Goal: Information Seeking & Learning: Learn about a topic

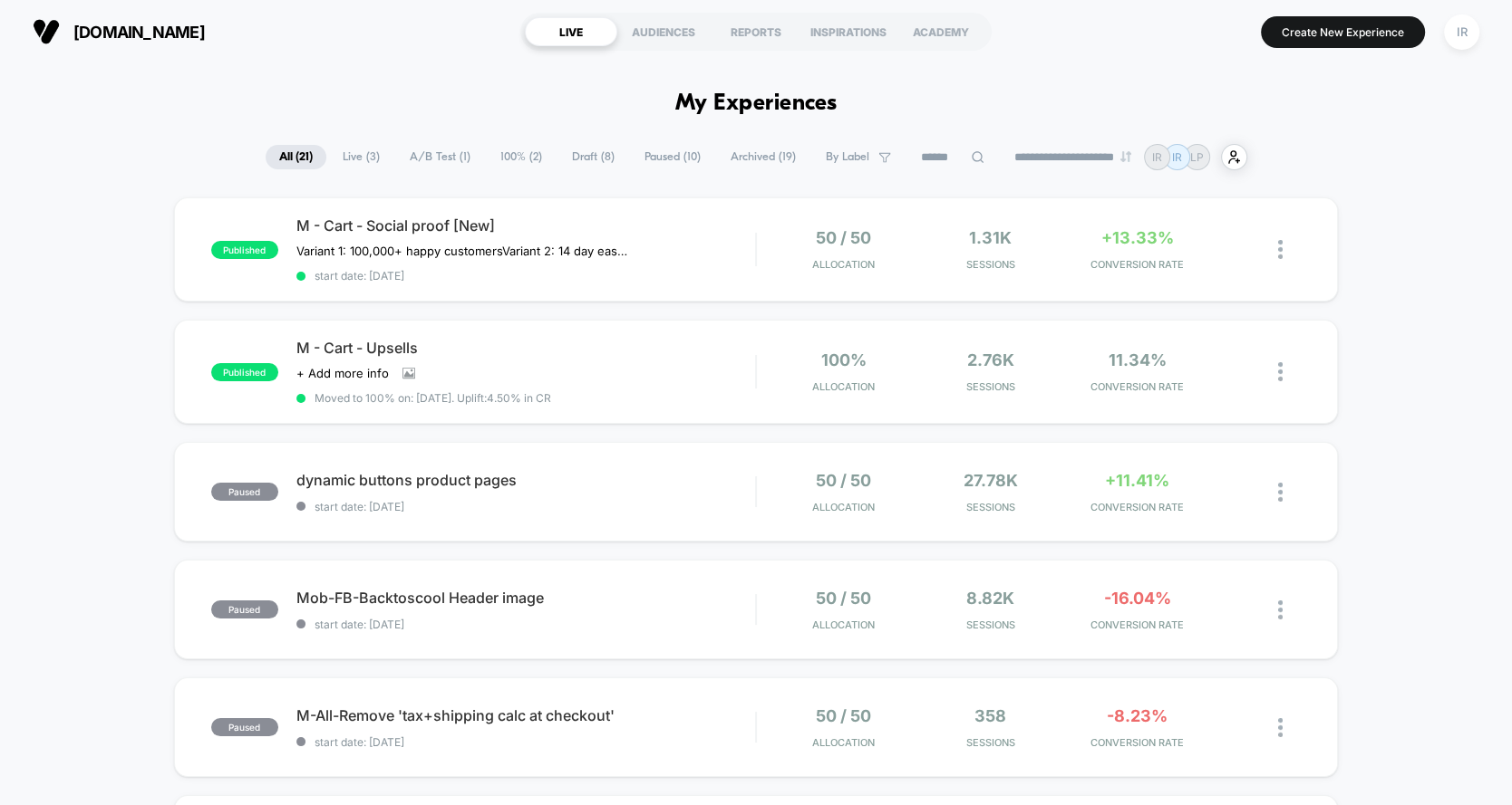
click at [365, 162] on span "Live ( 3 )" at bounding box center [361, 156] width 64 height 25
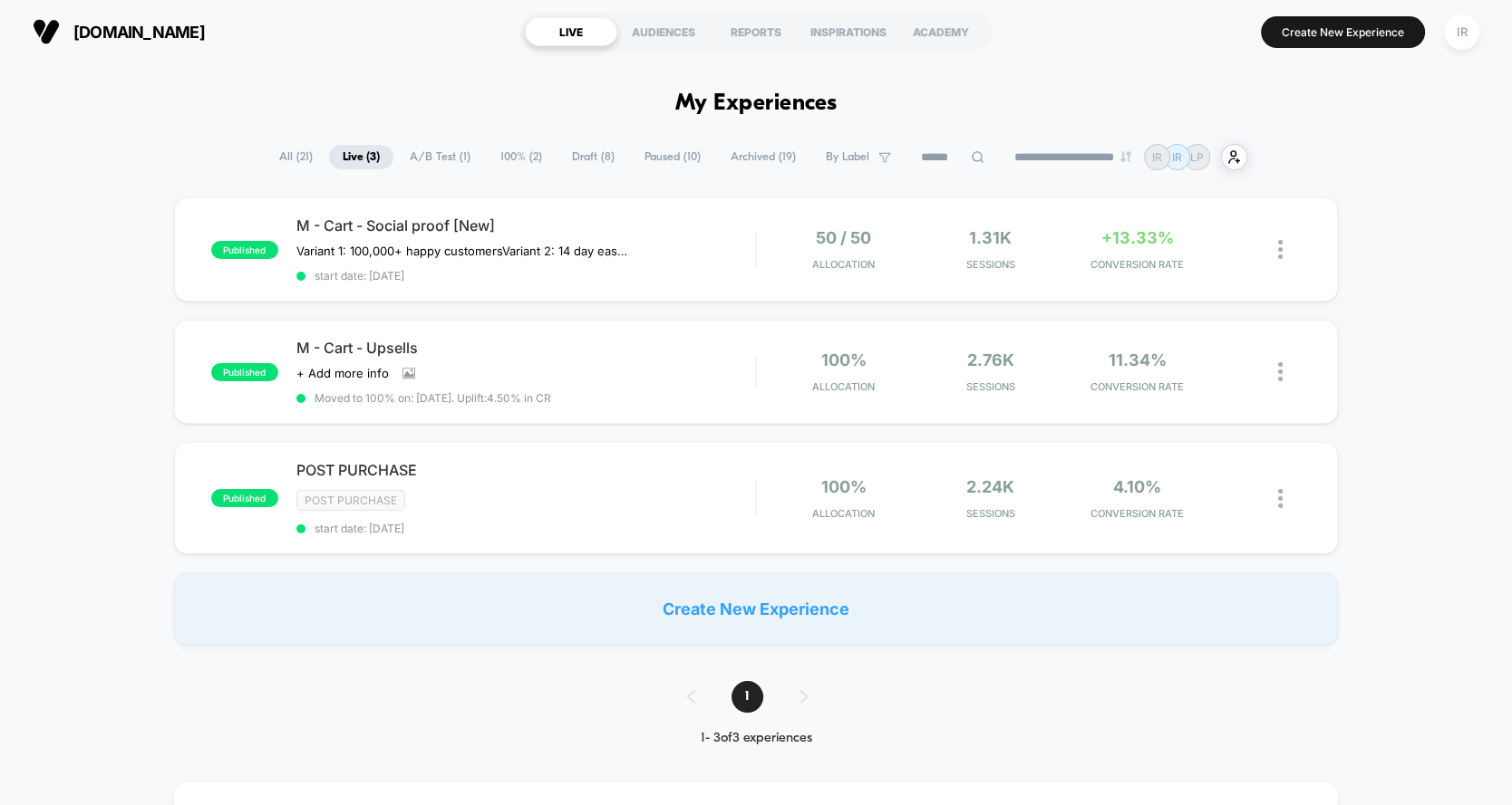
click at [457, 158] on span "A/B Test ( 1 )" at bounding box center [440, 156] width 88 height 25
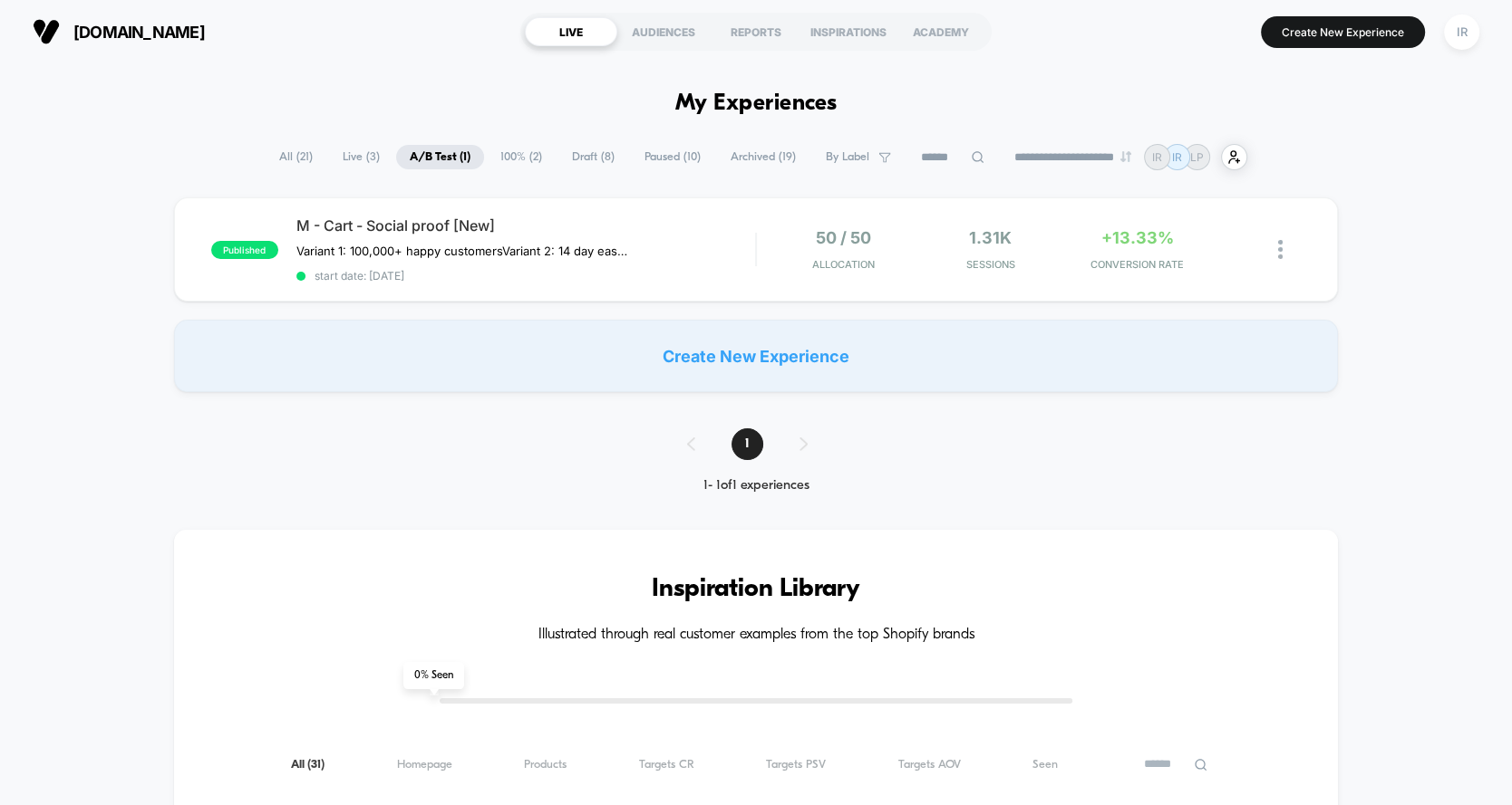
click at [502, 159] on span "100% ( 2 )" at bounding box center [521, 156] width 69 height 25
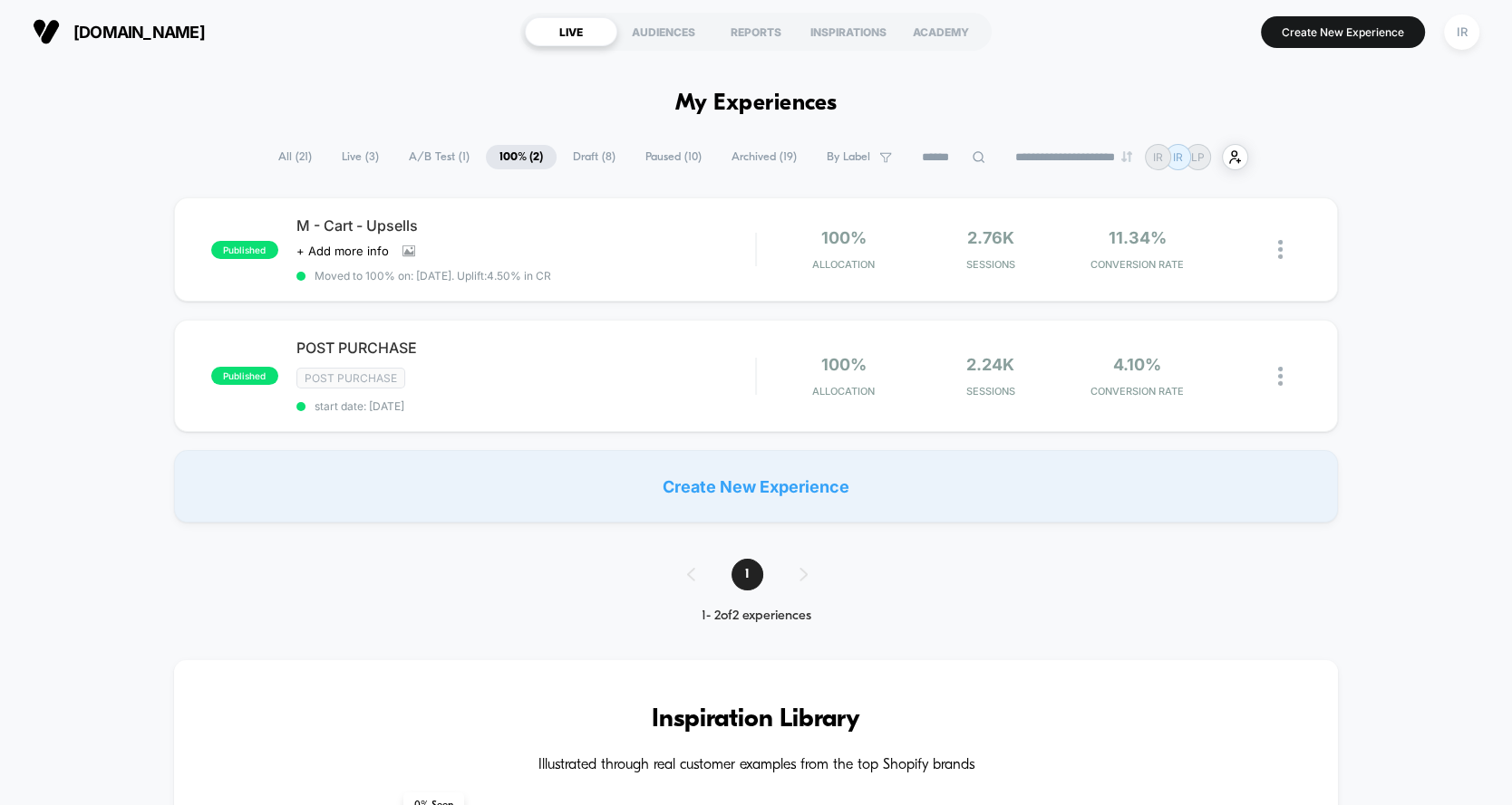
click at [301, 155] on span "All ( 21 )" at bounding box center [295, 156] width 60 height 25
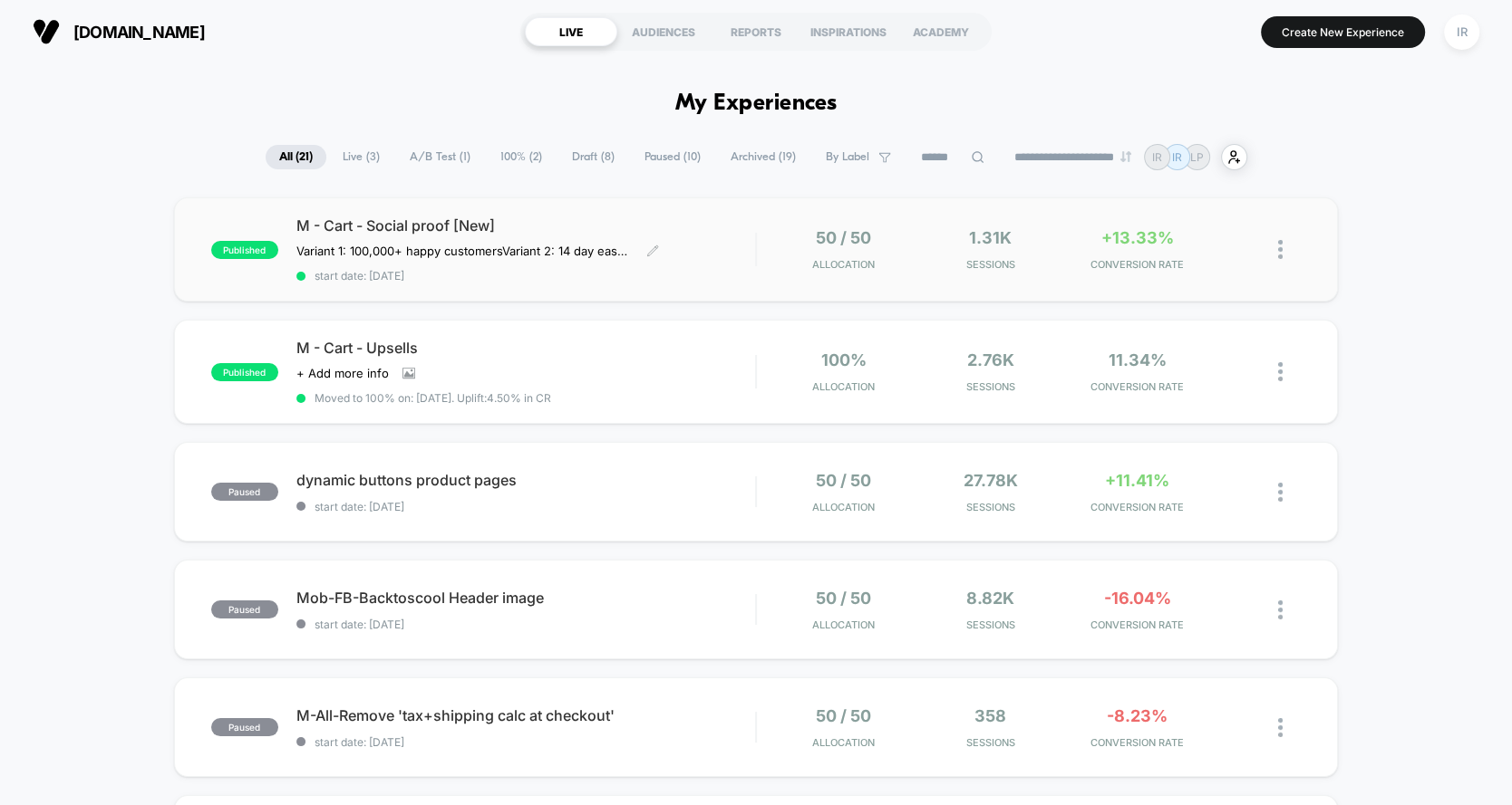
click at [718, 242] on div "M - Cart - Social proof [New] Variant 1: 100,000+ happy customers Variant 2: 14…" at bounding box center [525, 250] width 459 height 66
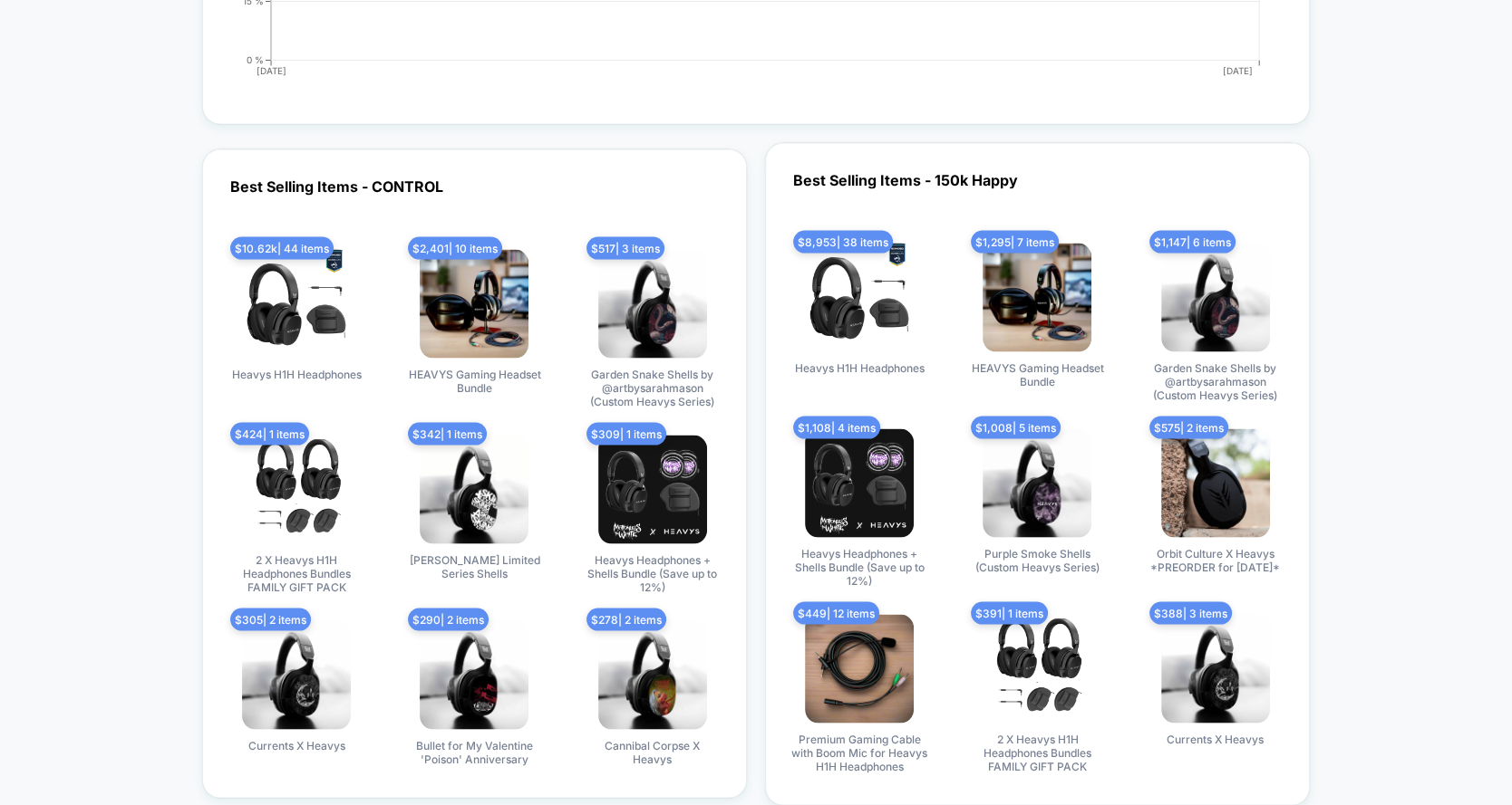
scroll to position [4630, 0]
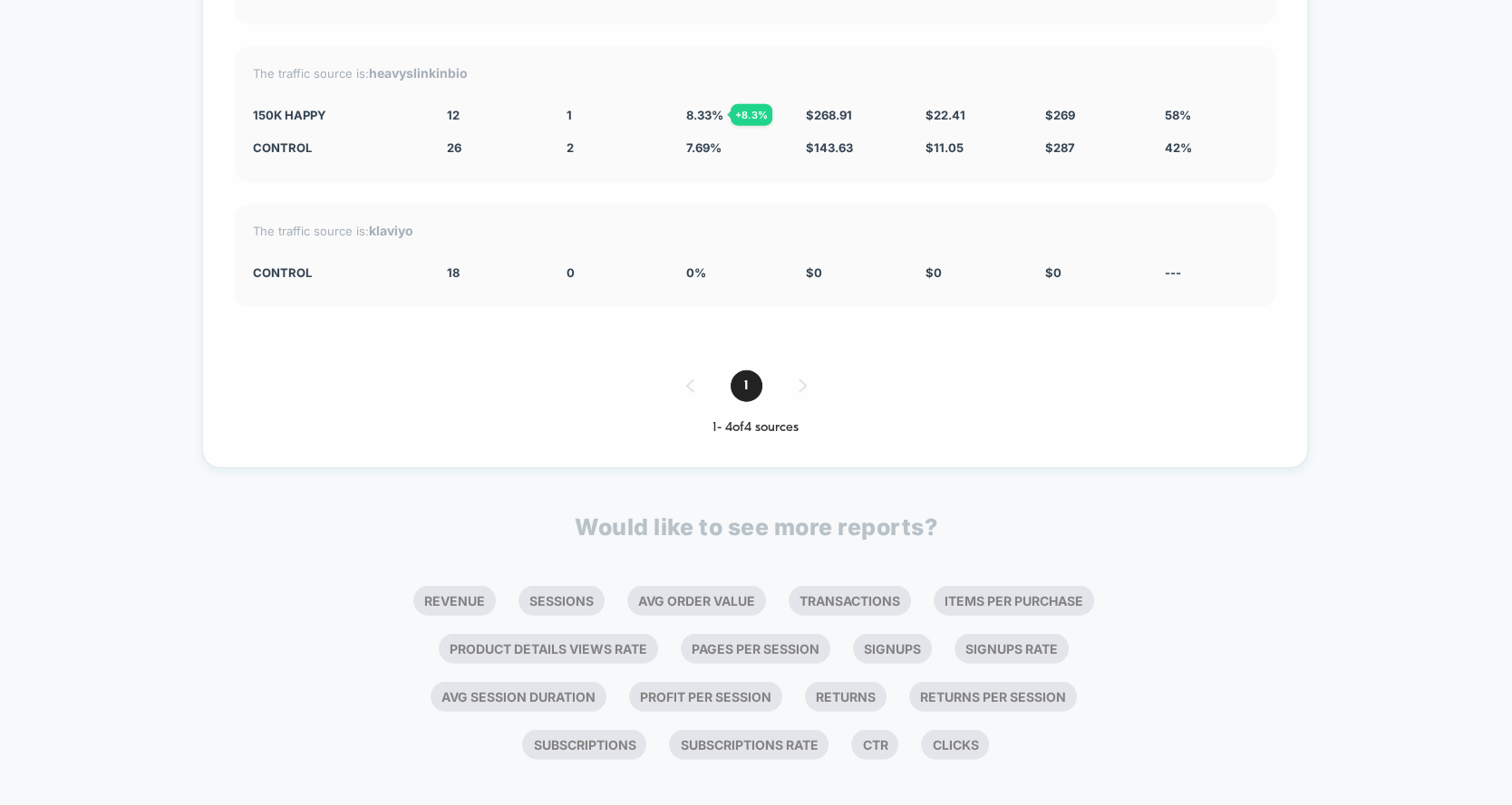
drag, startPoint x: 240, startPoint y: 92, endPoint x: 1157, endPoint y: 95, distance: 917.0
click at [1157, 95] on div "The traffic source is: heavyslinkinbio 150k Happy 12 - 53.8 % 1 + 8.3 % 8.33 % …" at bounding box center [754, 114] width 1041 height 135
drag, startPoint x: 1157, startPoint y: 95, endPoint x: 805, endPoint y: 88, distance: 352.1
click at [804, 88] on div "The traffic source is: heavyslinkinbio 150k Happy 12 - 53.8 % 1 + 8.3 % 8.33 % …" at bounding box center [754, 114] width 1041 height 135
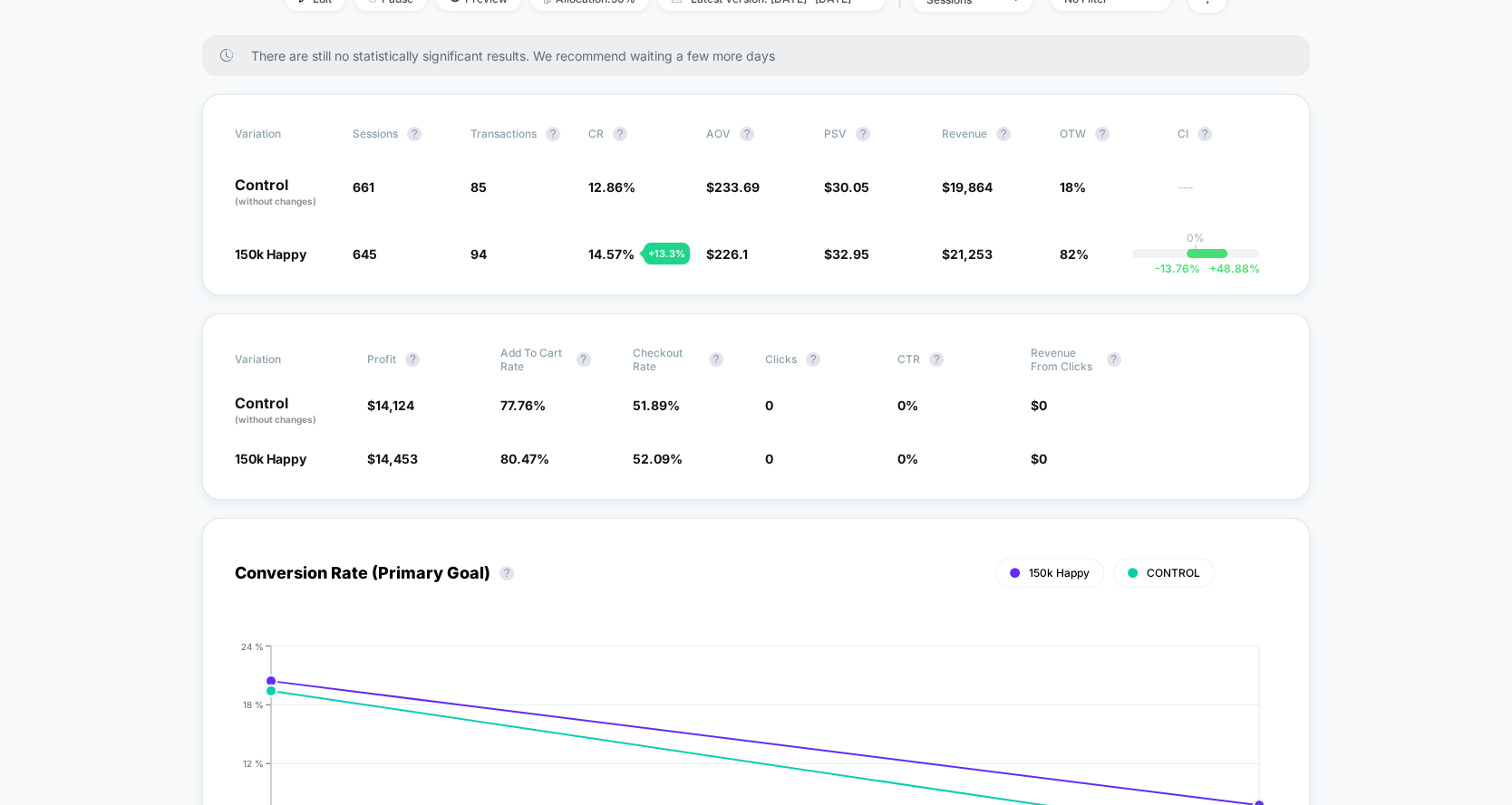
scroll to position [0, 0]
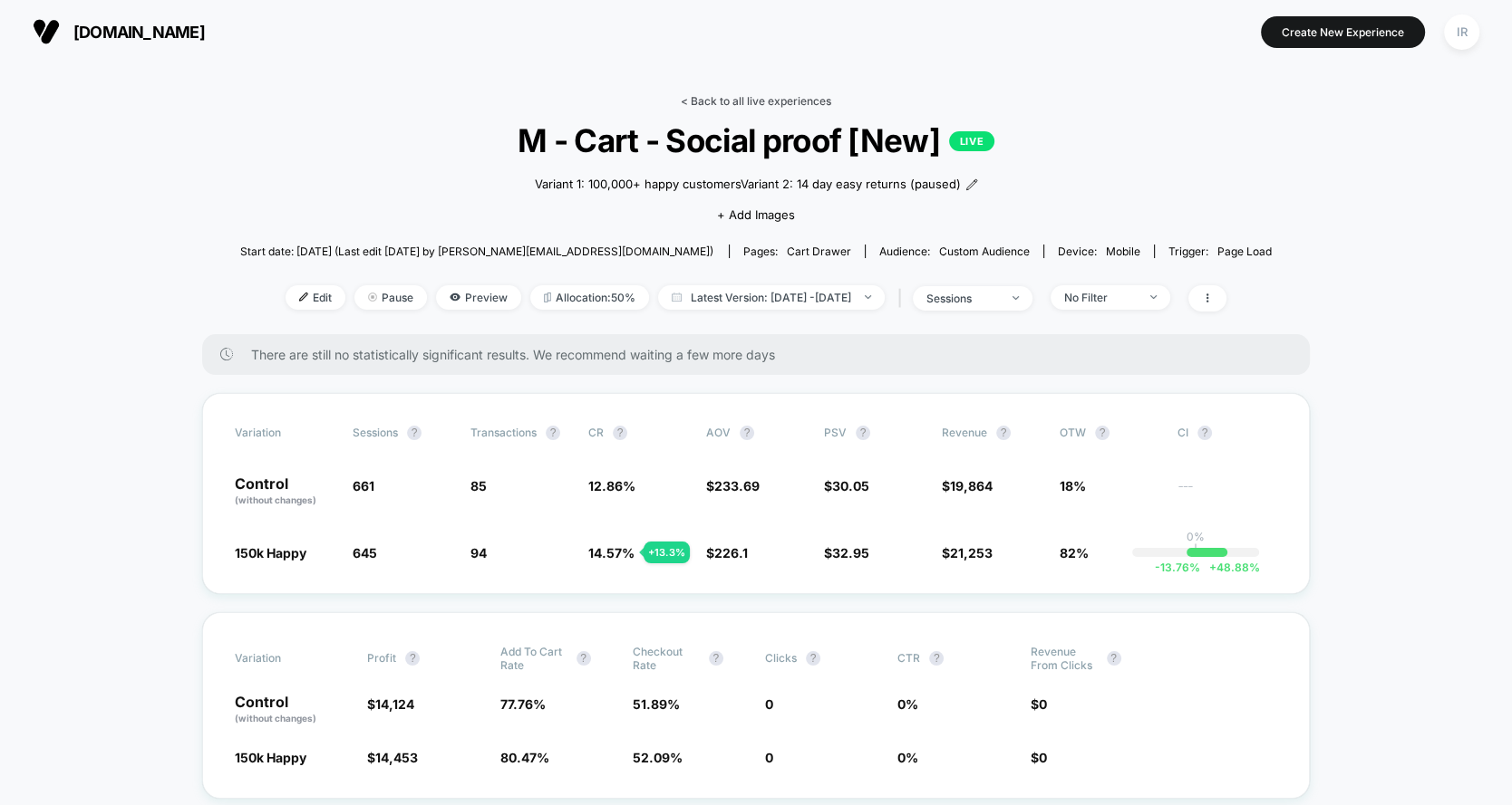
click at [739, 95] on link "< Back to all live experiences" at bounding box center [756, 101] width 150 height 14
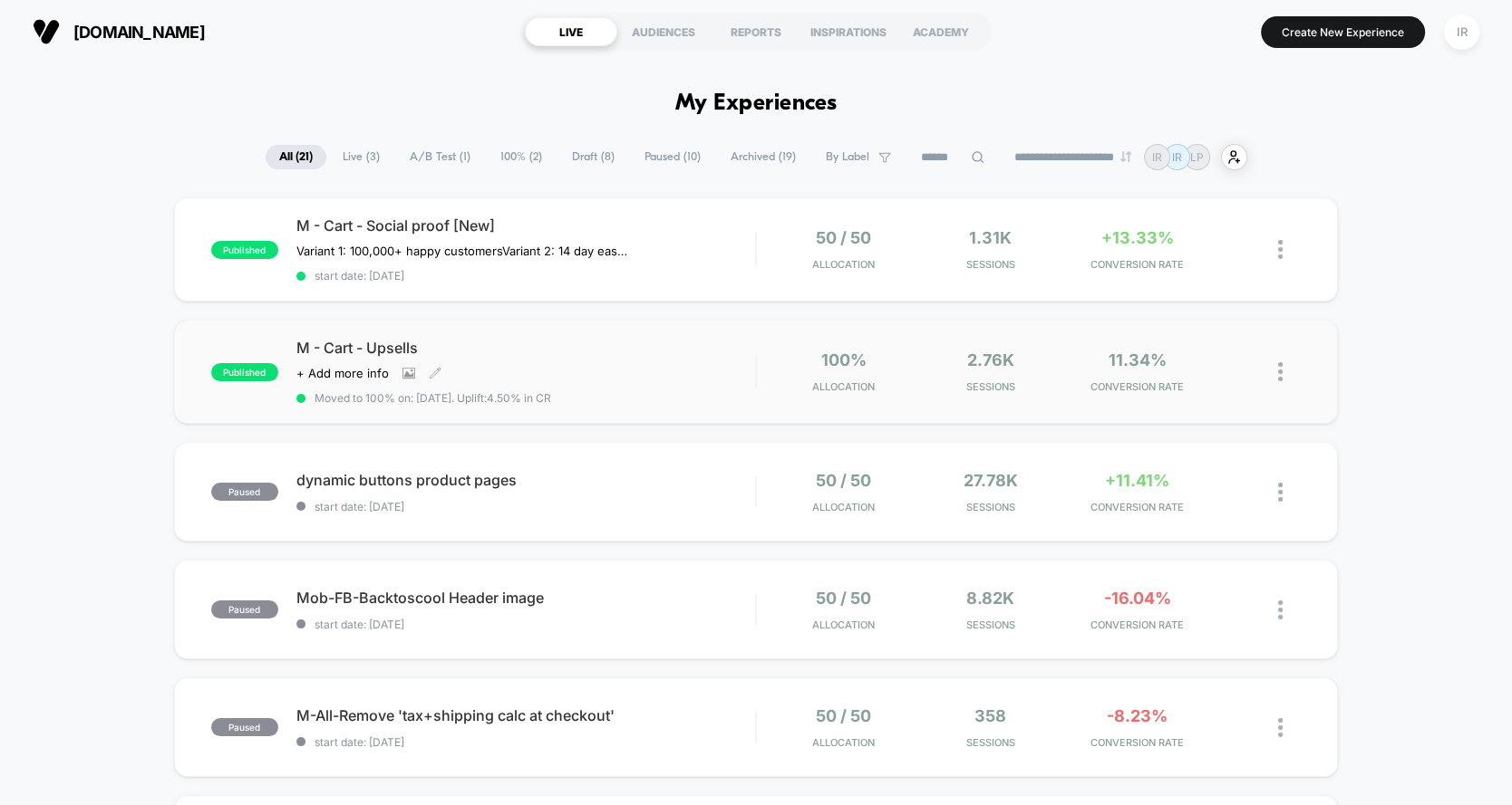
click at [610, 360] on div "M - Cart - Upsells Click to view images Click to edit experience details + Add …" at bounding box center [525, 371] width 459 height 66
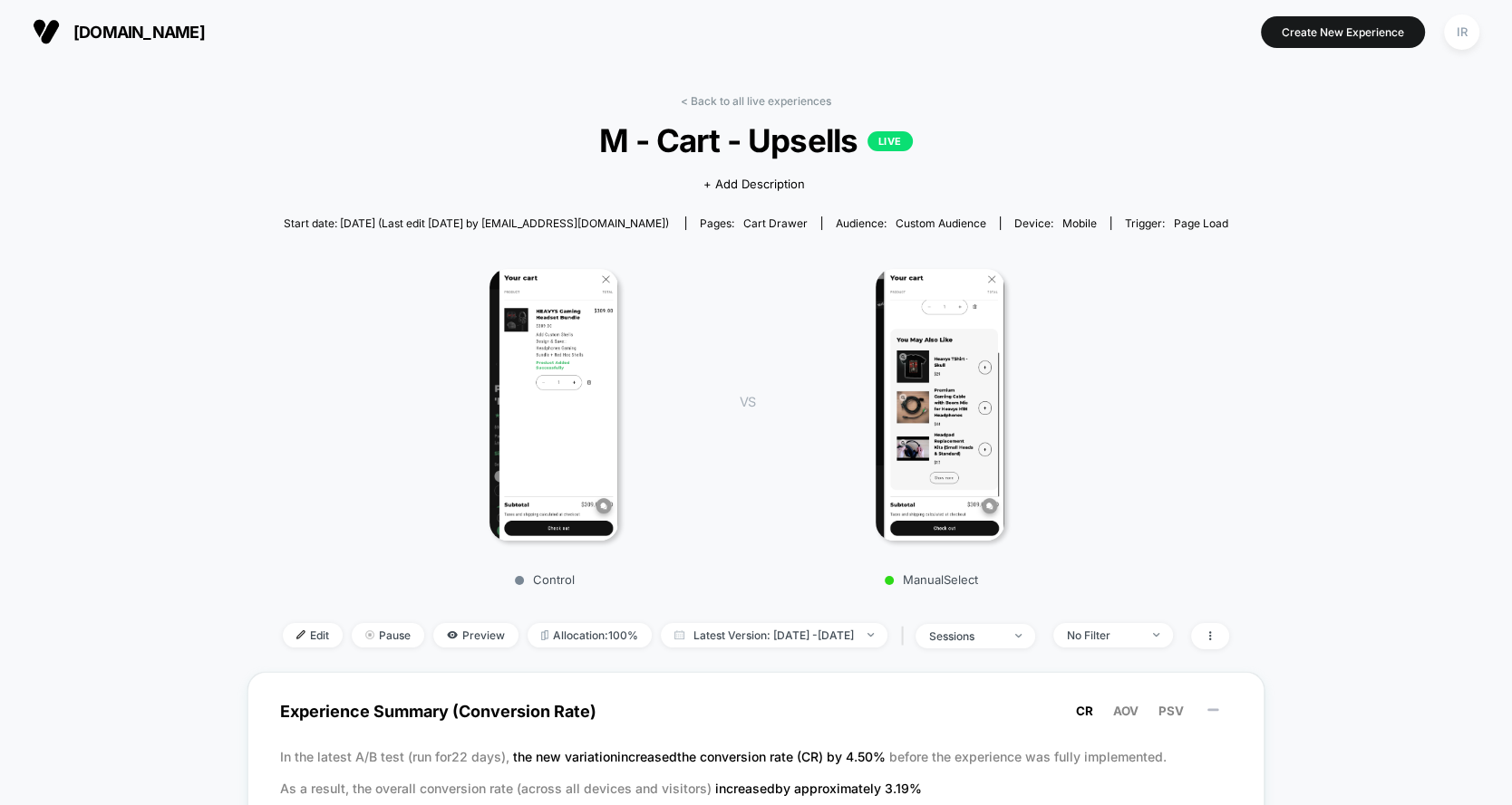
scroll to position [875, 0]
